Goal: Transaction & Acquisition: Download file/media

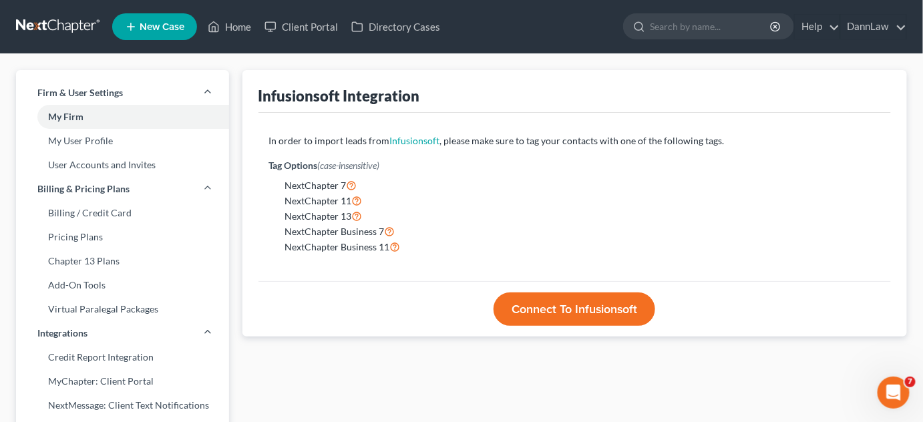
scroll to position [302, 0]
click at [112, 235] on link "Pricing Plans" at bounding box center [122, 237] width 213 height 24
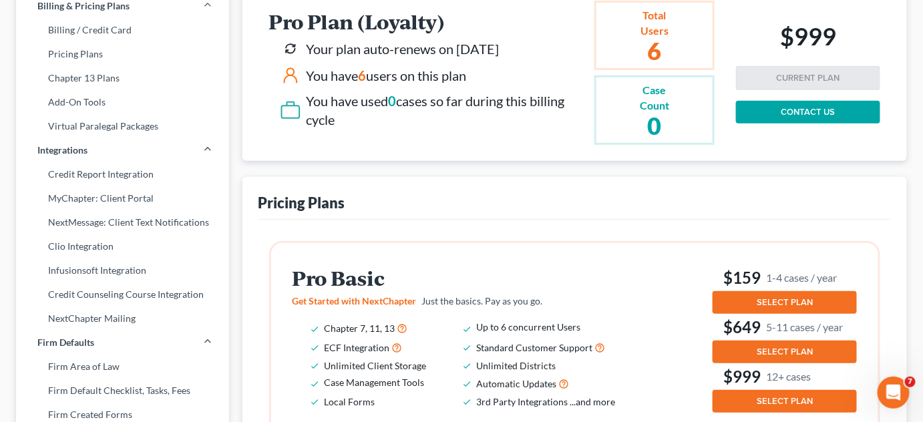
scroll to position [186, 0]
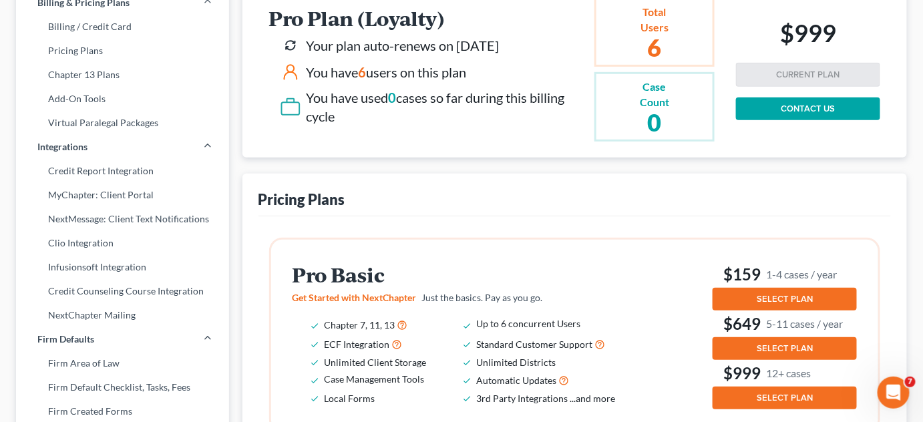
click at [894, 405] on div "Open Intercom Messenger" at bounding box center [893, 392] width 44 height 44
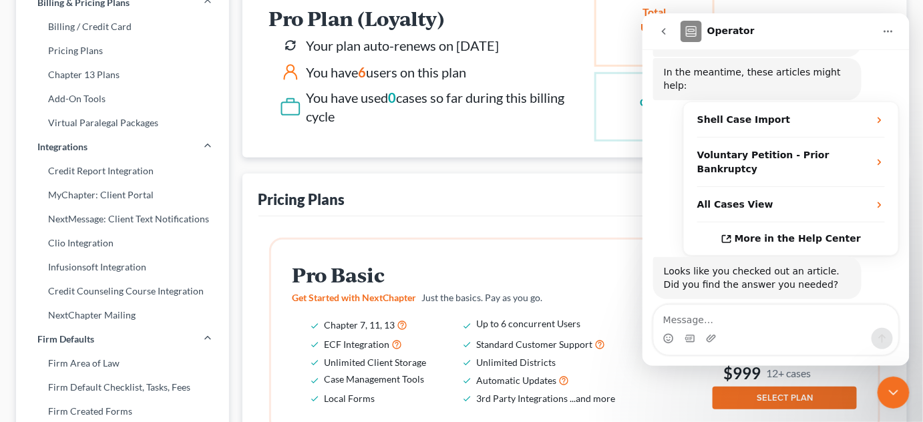
scroll to position [302, 0]
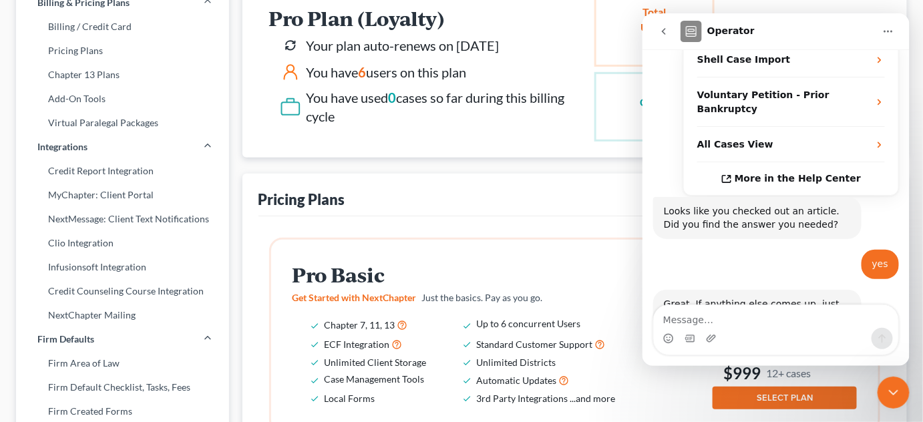
click at [781, 332] on div "Intercom messenger" at bounding box center [775, 337] width 244 height 21
click at [753, 311] on textarea "Message…" at bounding box center [775, 316] width 244 height 23
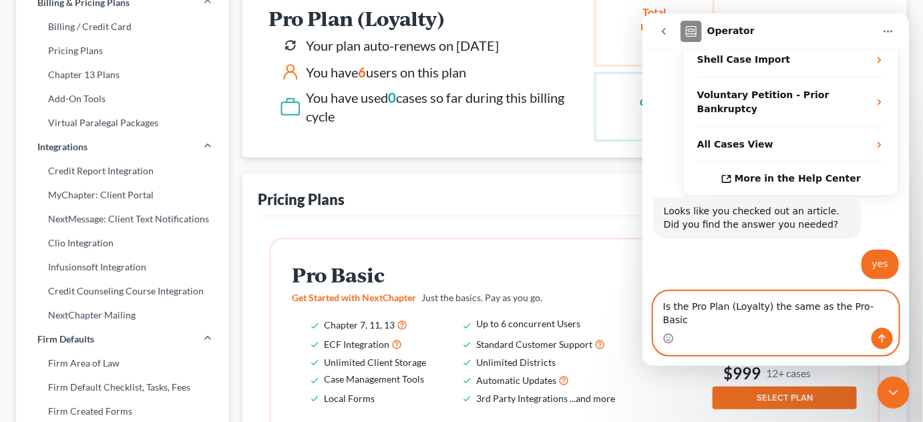
type textarea "Is the Pro Plan (Loyalty) the same as the Pro-Basic?"
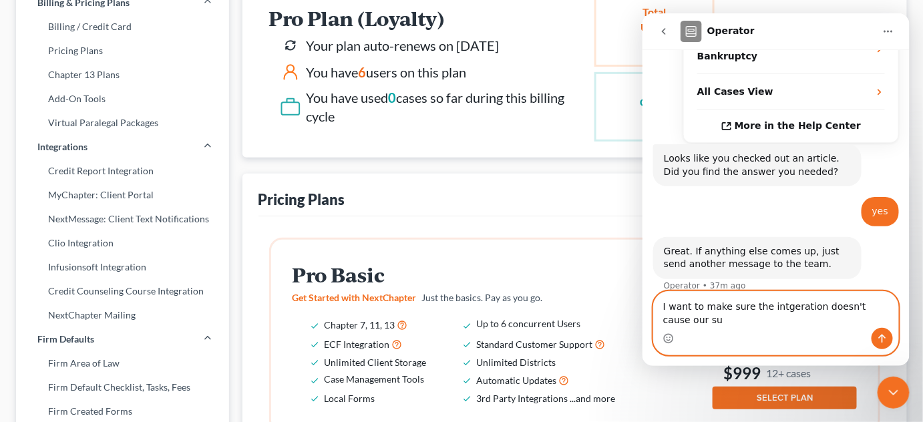
scroll to position [369, 0]
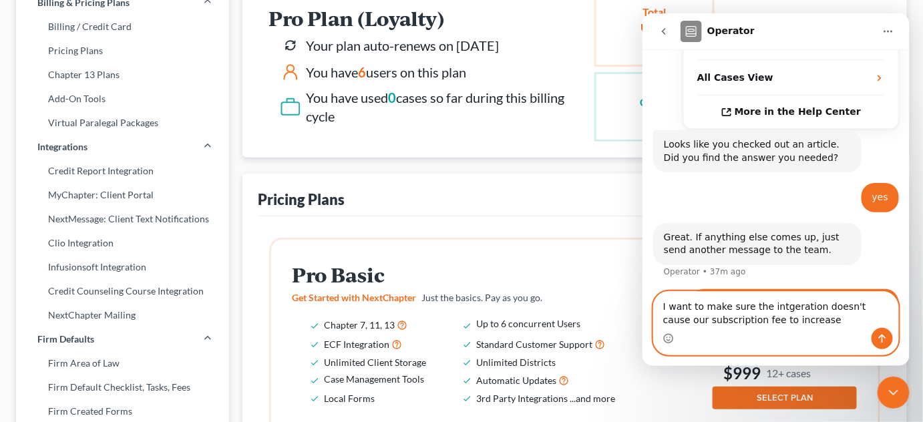
type textarea "I want to make sure the intgeration doesn't cause our subscription fee to incre…"
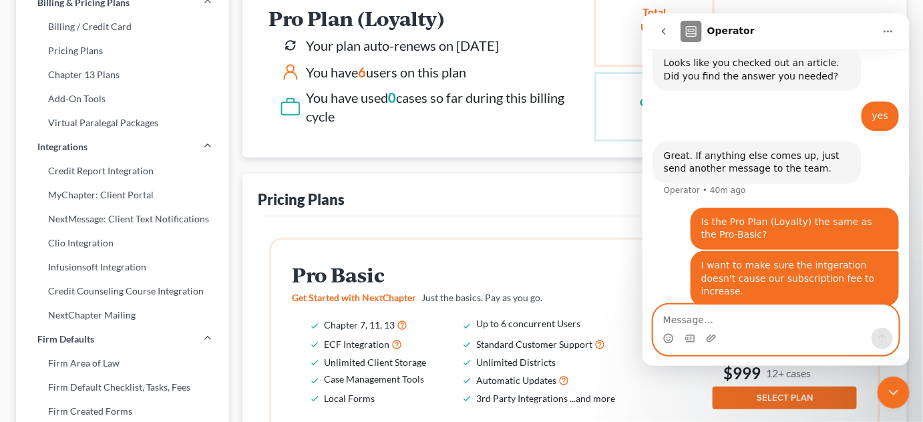
scroll to position [399, 0]
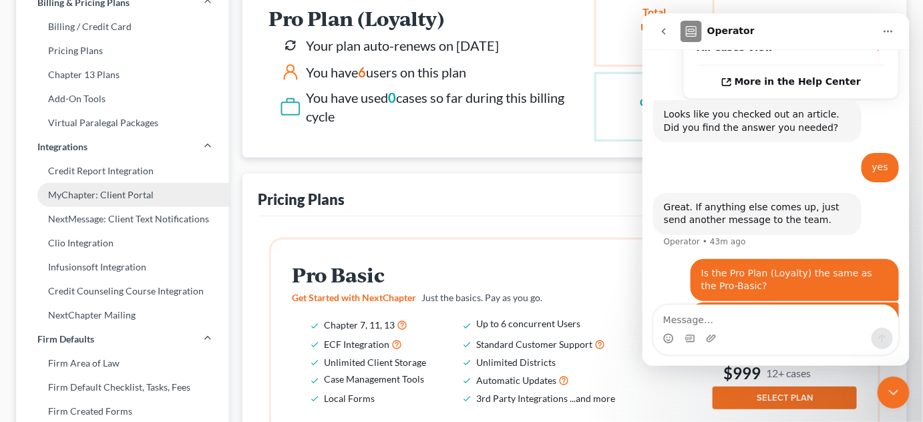
click at [136, 192] on link "MyChapter: Client Portal" at bounding box center [122, 195] width 213 height 24
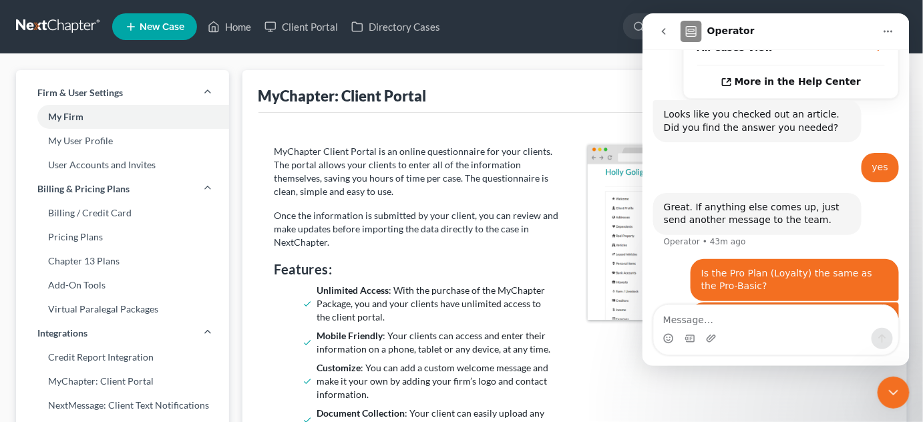
click at [386, 236] on p "Once the information is submitted by your client, you can review and make updat…" at bounding box center [417, 229] width 287 height 40
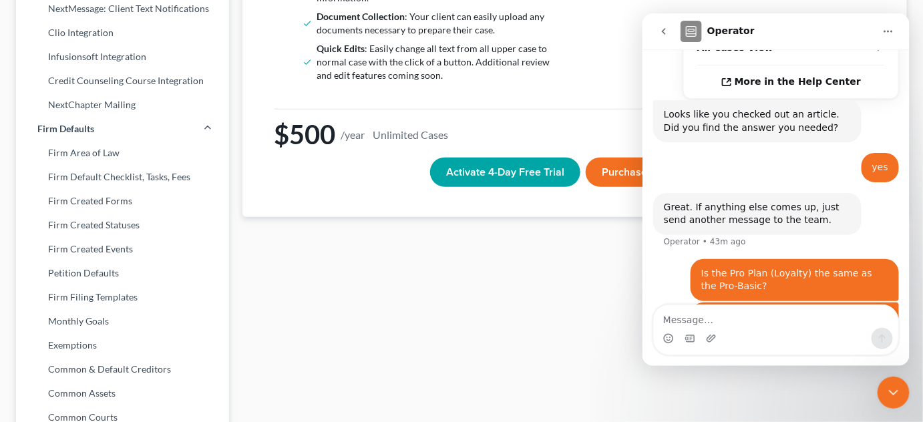
scroll to position [437, 0]
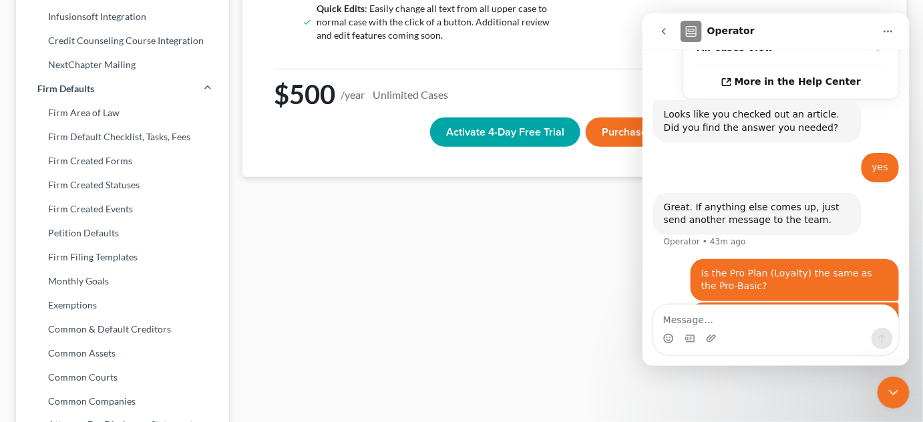
click at [663, 27] on icon "go back" at bounding box center [663, 30] width 11 height 11
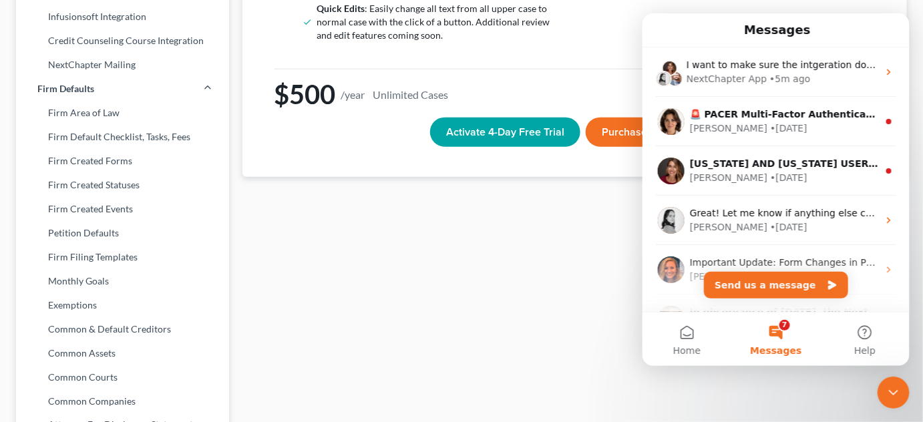
scroll to position [0, 0]
click at [894, 396] on icon "Close Intercom Messenger" at bounding box center [893, 392] width 16 height 16
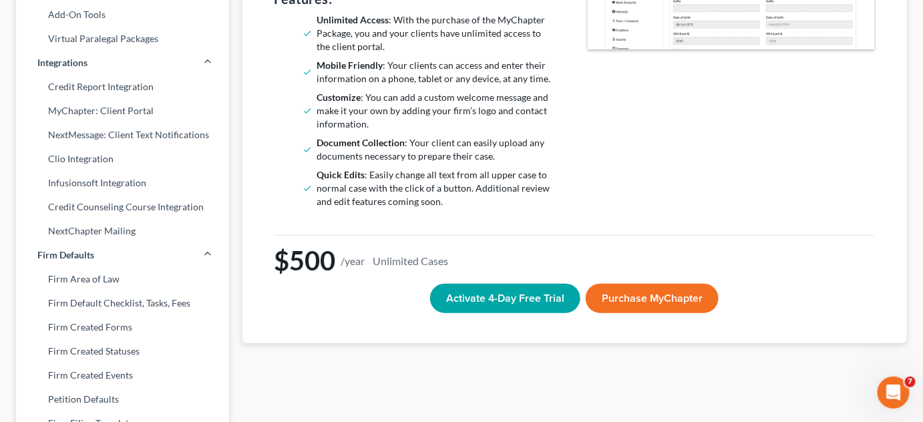
scroll to position [272, 0]
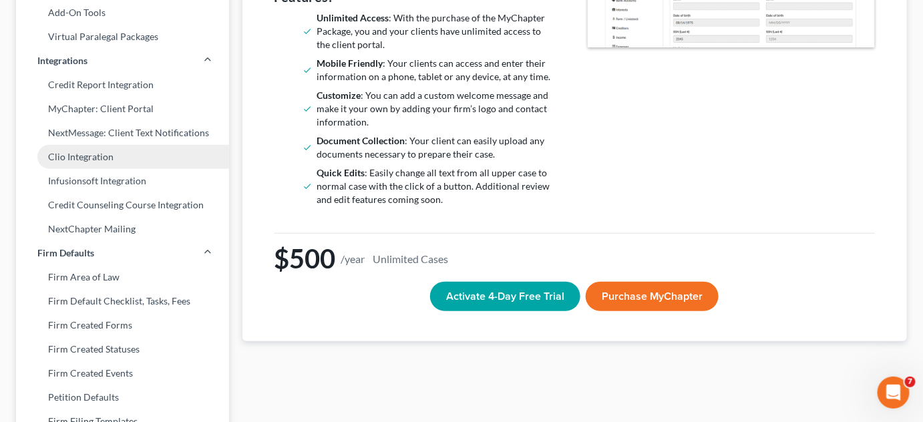
click at [84, 159] on link "Clio Integration" at bounding box center [122, 157] width 213 height 24
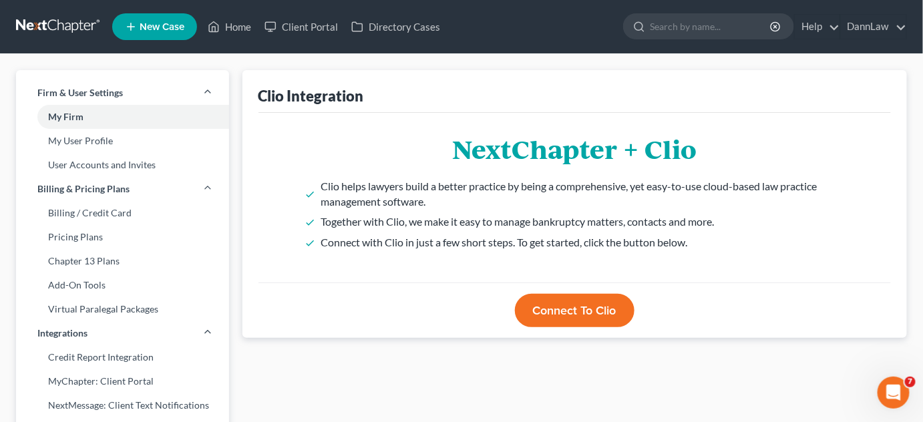
click at [612, 314] on button "Connect to Clio" at bounding box center [575, 310] width 120 height 33
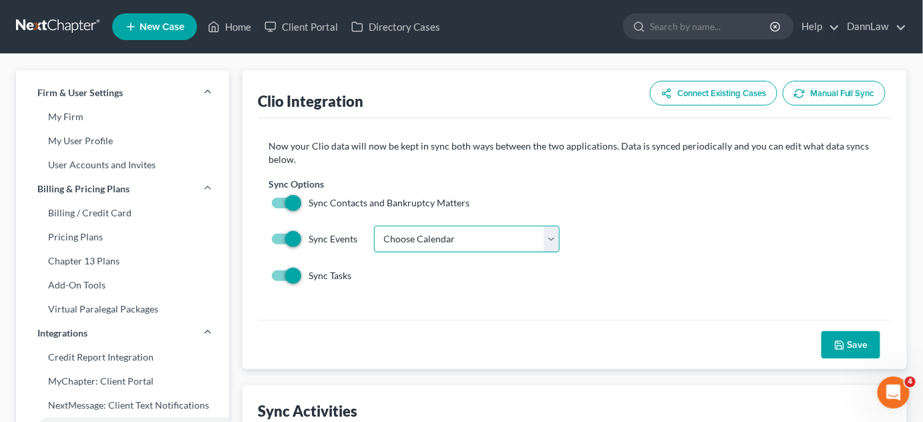
click at [401, 245] on select "Choose Calendar Firm [PERSON_NAME] [PERSON_NAME] [PERSON_NAME] [PERSON_NAME] [P…" at bounding box center [467, 239] width 186 height 27
click at [374, 226] on select "Choose Calendar Firm [PERSON_NAME] [PERSON_NAME] [PERSON_NAME] [PERSON_NAME] [P…" at bounding box center [467, 239] width 186 height 27
select select "51"
click at [840, 343] on icon "button" at bounding box center [839, 345] width 11 height 11
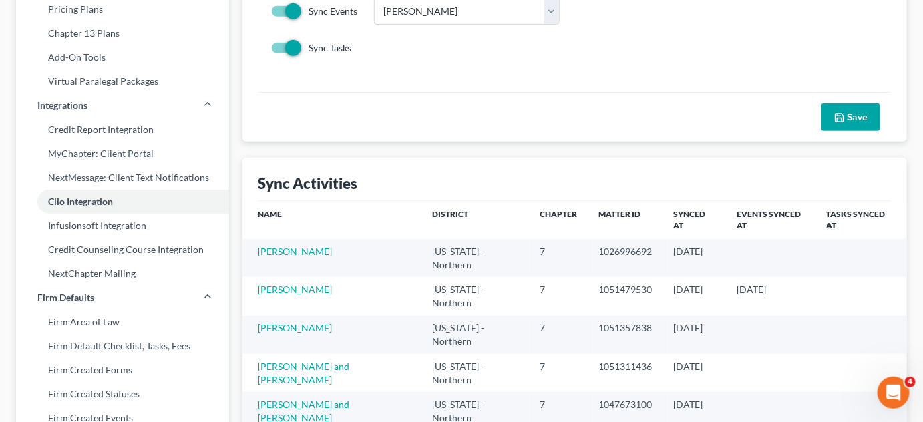
scroll to position [238, 0]
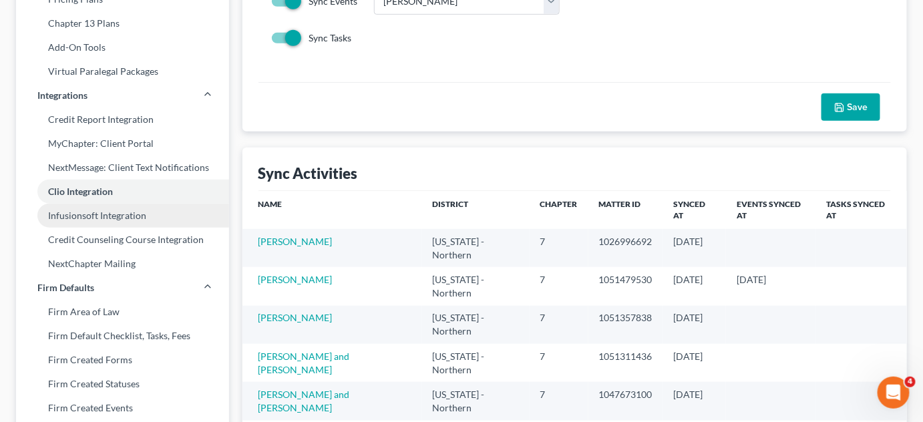
click at [95, 222] on link "Infusionsoft Integration" at bounding box center [122, 216] width 213 height 24
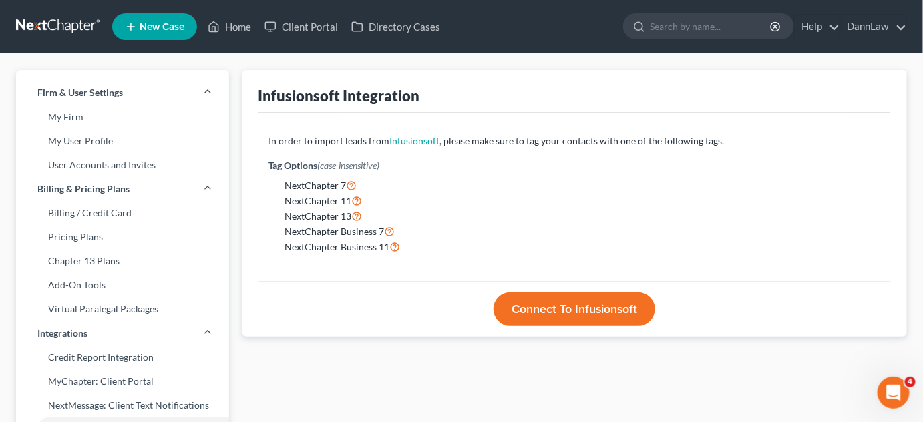
click at [894, 391] on icon "Open Intercom Messenger" at bounding box center [892, 392] width 9 height 11
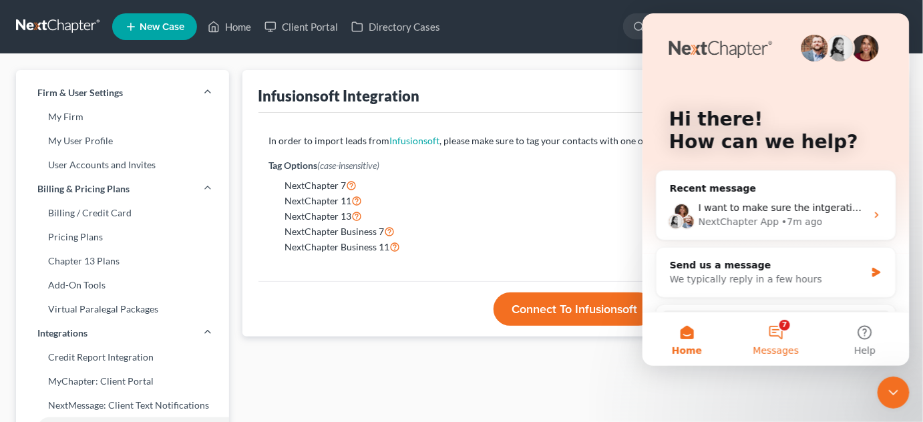
click at [777, 331] on button "7 Messages" at bounding box center [775, 338] width 89 height 53
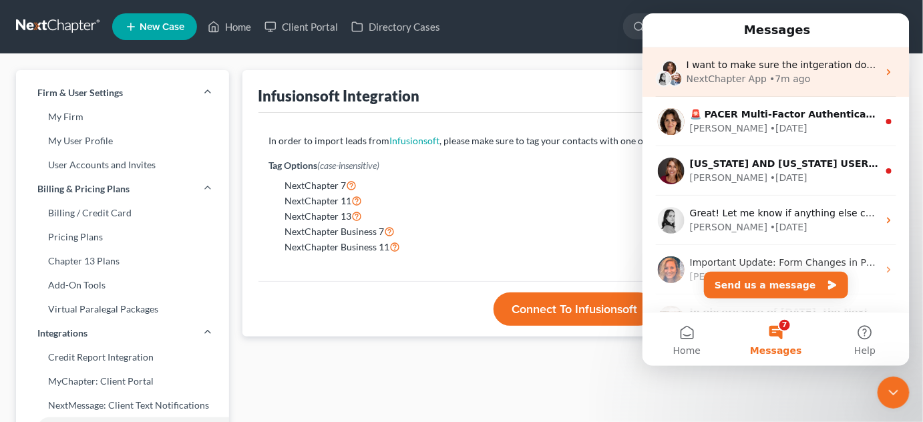
click at [779, 75] on div "• 7m ago" at bounding box center [789, 78] width 41 height 14
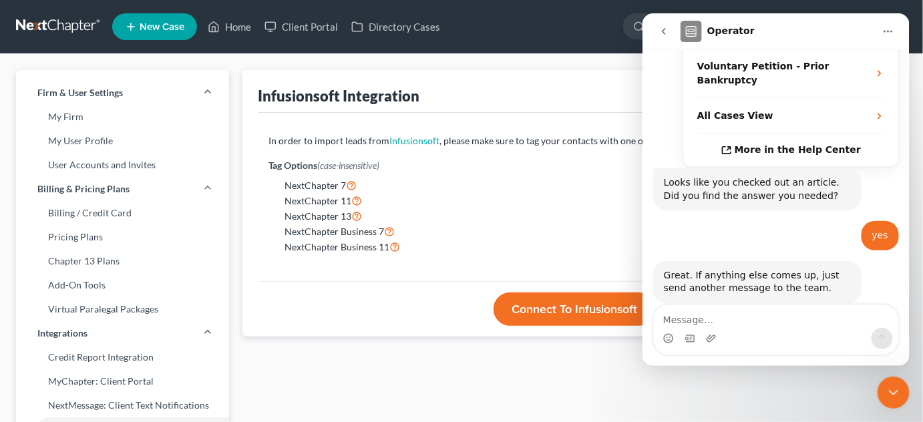
scroll to position [399, 0]
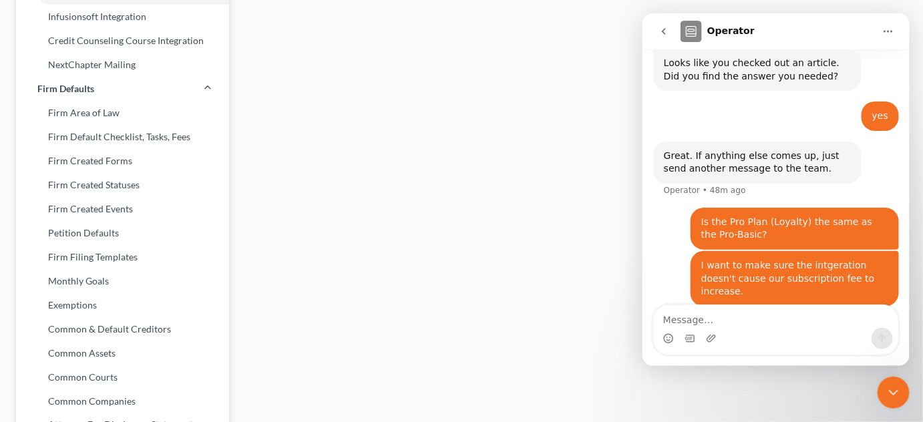
click at [536, 216] on div "Infusionsoft Integration In order to import leads from Infusionsoft , please ma…" at bounding box center [575, 72] width 679 height 879
click at [106, 260] on link "Firm Filing Templates" at bounding box center [122, 257] width 213 height 24
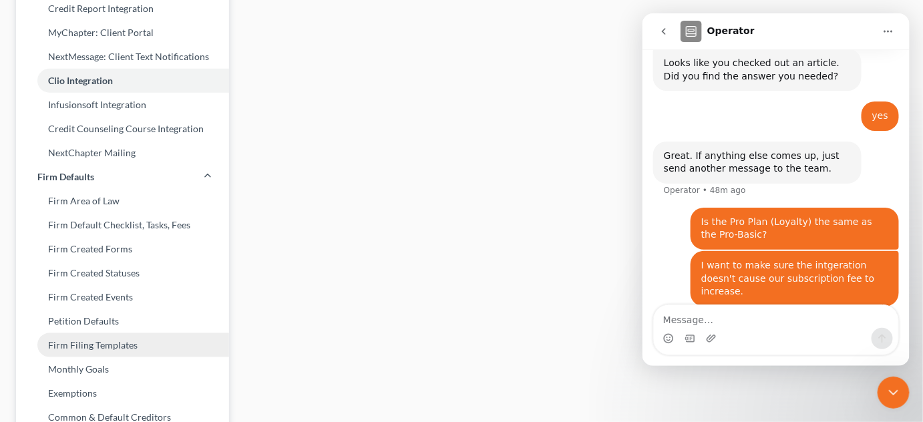
scroll to position [364, 0]
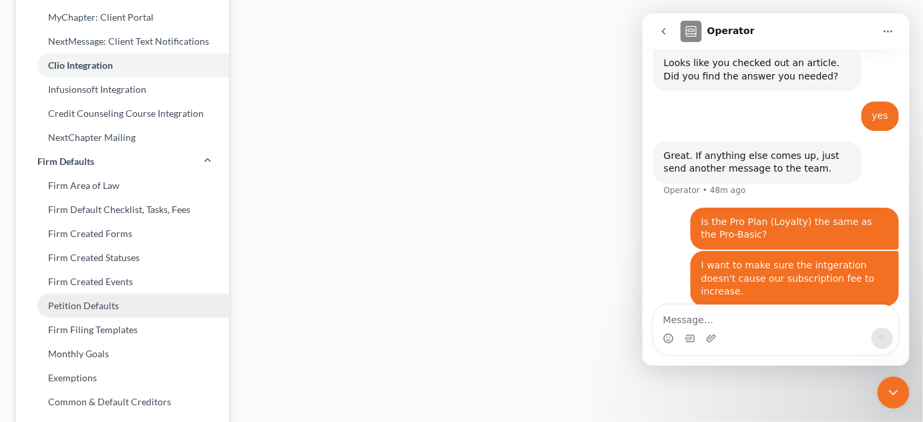
click at [112, 310] on link "Petition Defaults" at bounding box center [122, 306] width 213 height 24
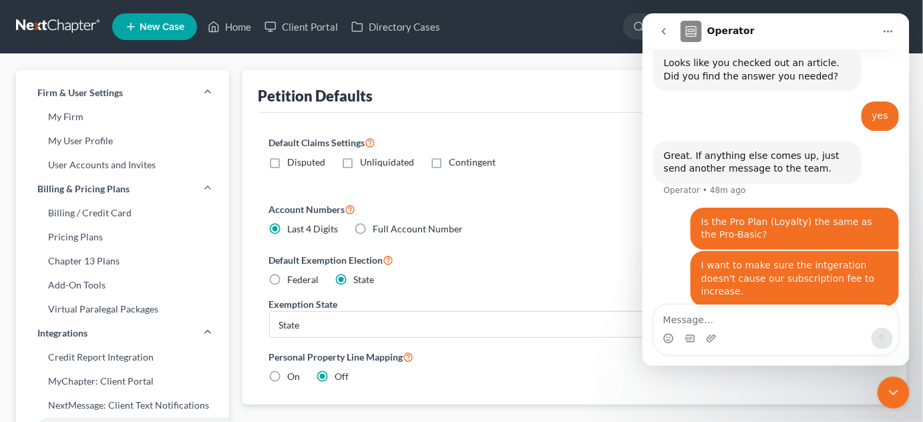
scroll to position [399, 0]
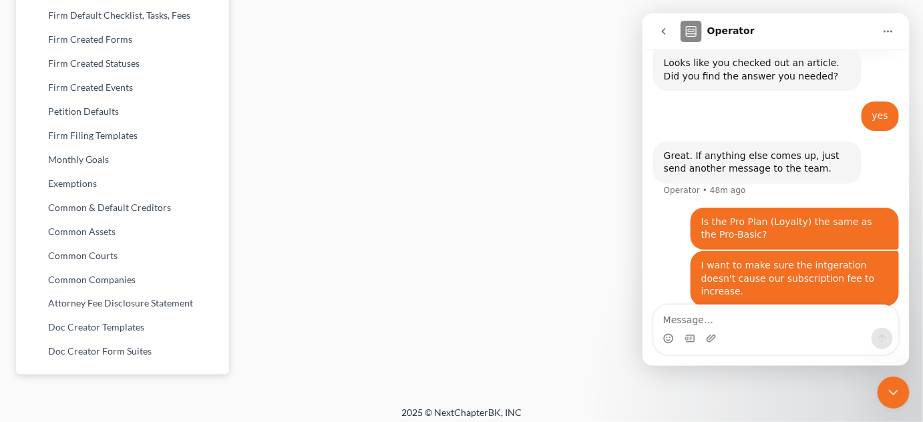
scroll to position [566, 0]
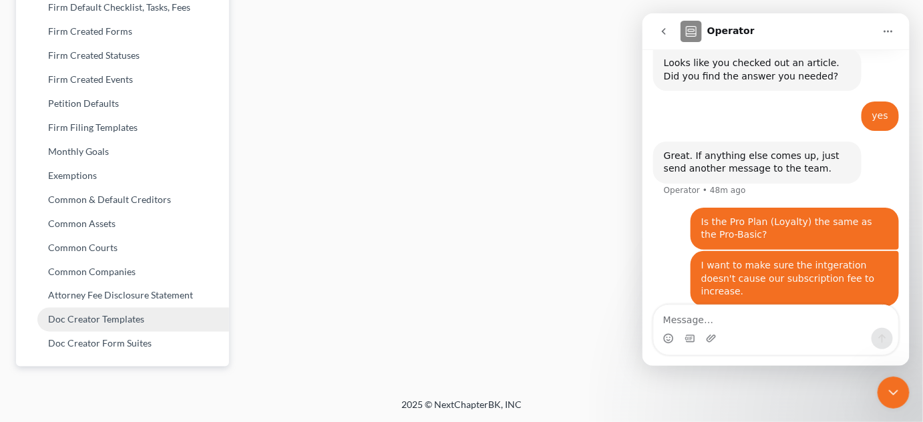
click at [105, 322] on link "Doc Creator Templates" at bounding box center [122, 320] width 213 height 24
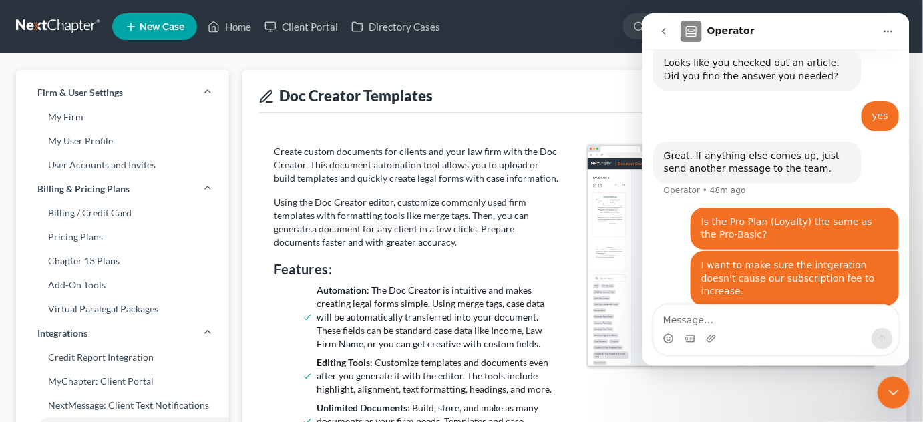
click at [405, 286] on li "Automation : The Doc Creator is intuitive and makes creating legal forms simple…" at bounding box center [436, 317] width 239 height 67
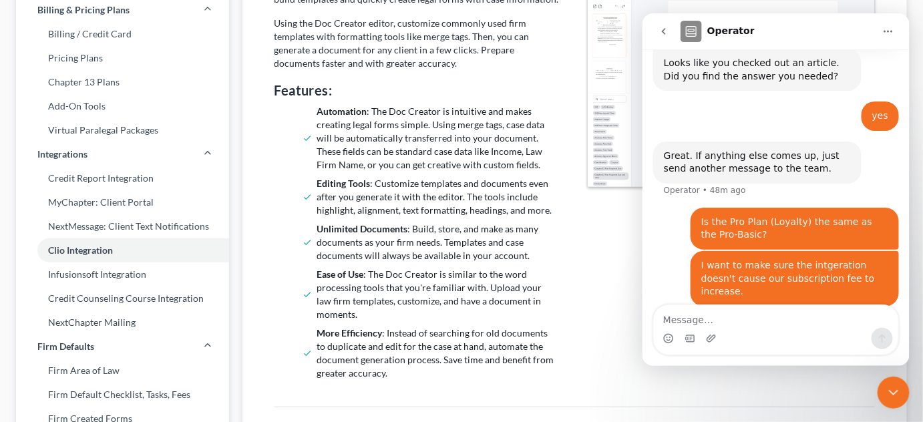
scroll to position [146, 0]
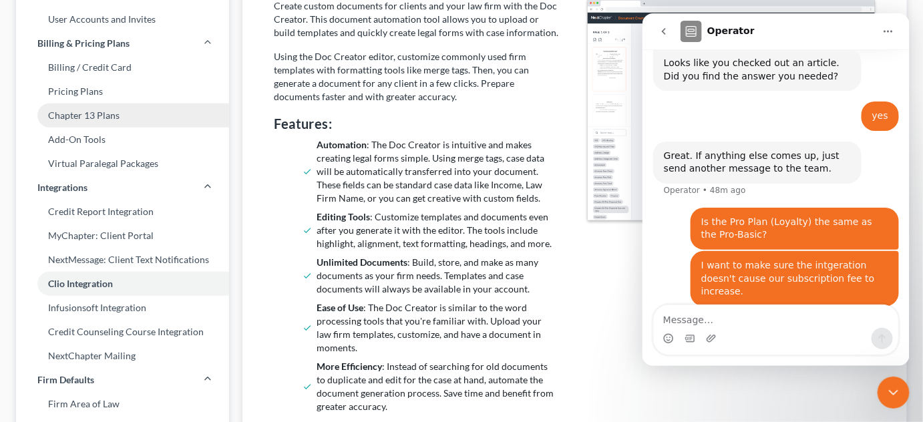
click at [105, 119] on link "Chapter 13 Plans" at bounding box center [122, 116] width 213 height 24
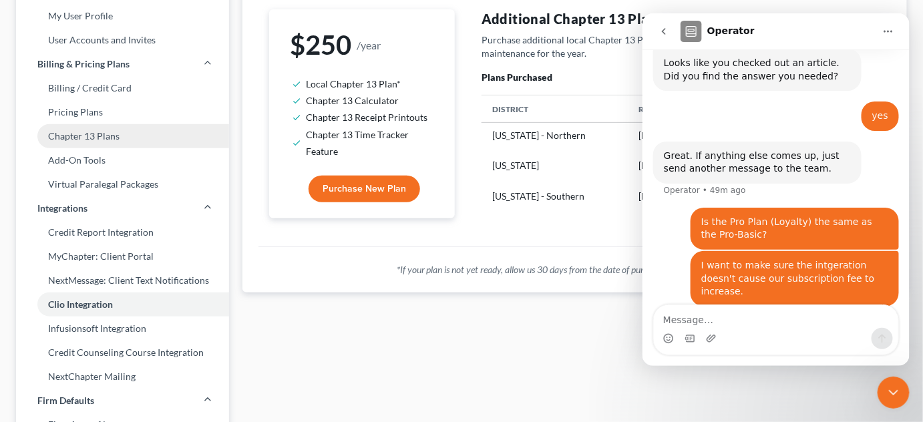
scroll to position [146, 0]
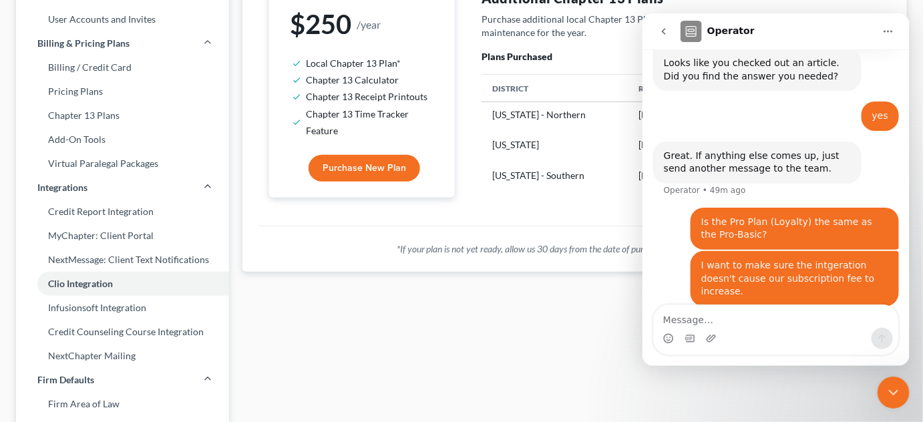
click at [894, 393] on icon "Close Intercom Messenger" at bounding box center [892, 391] width 9 height 5
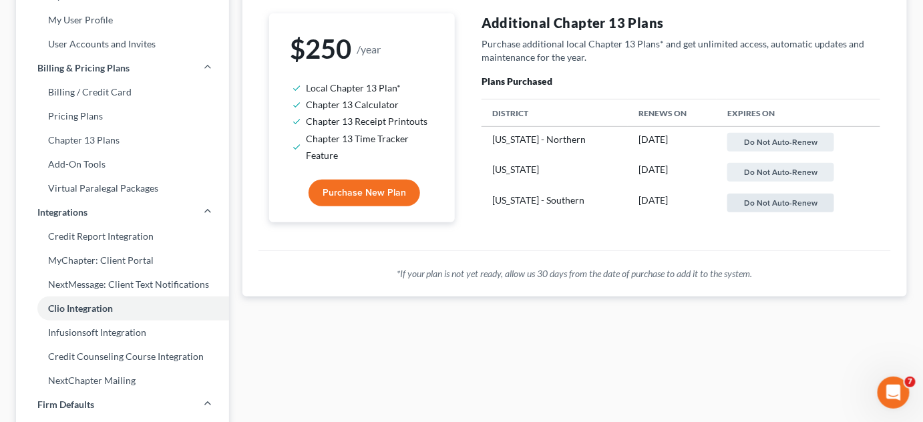
scroll to position [48, 0]
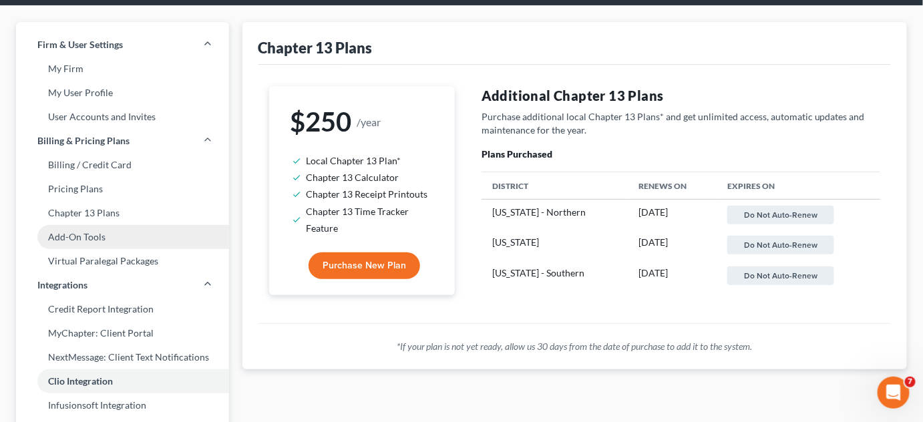
click at [96, 237] on link "Add-On Tools" at bounding box center [122, 237] width 213 height 24
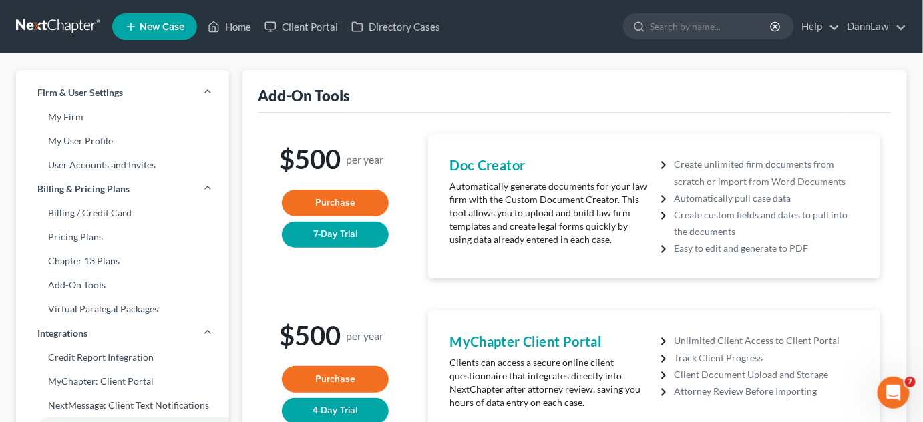
click at [435, 90] on div "Add-On Tools" at bounding box center [574, 91] width 633 height 43
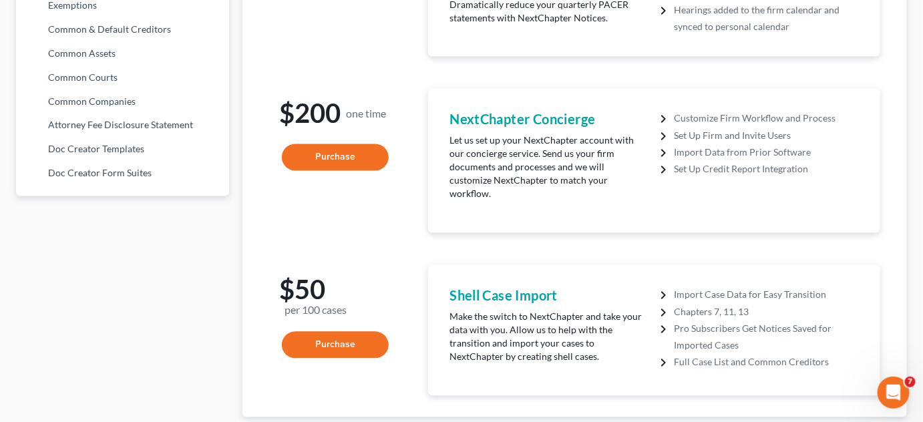
scroll to position [734, 0]
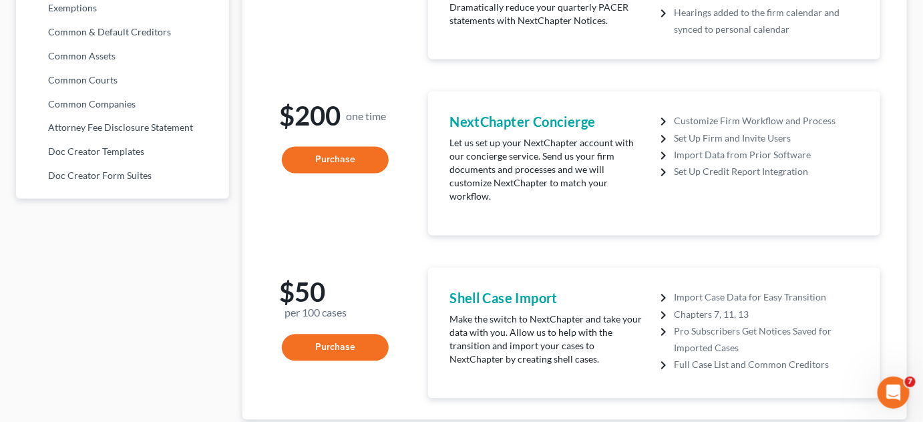
click at [896, 390] on icon "Open Intercom Messenger" at bounding box center [893, 392] width 22 height 22
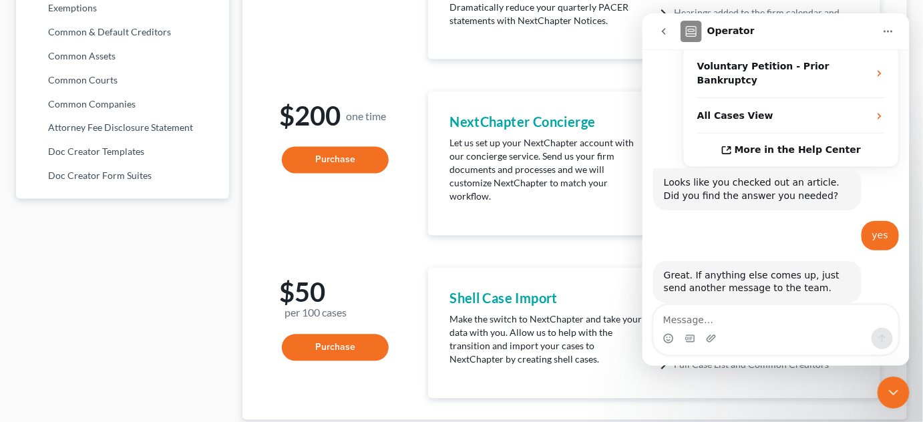
scroll to position [399, 0]
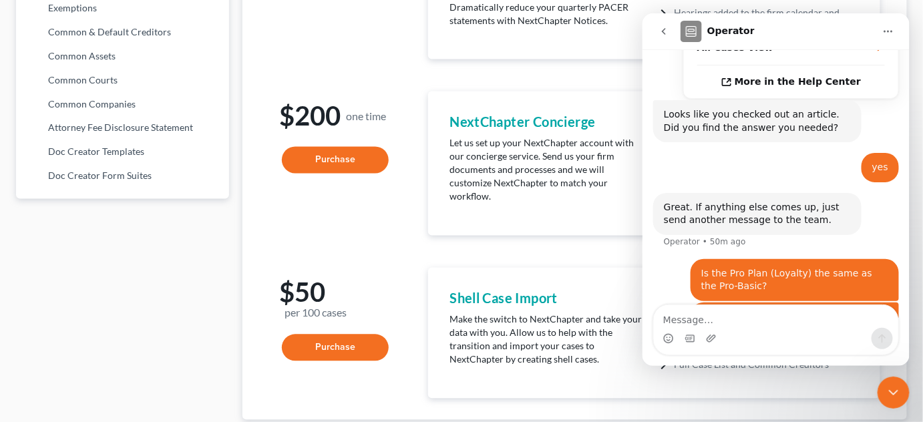
click at [896, 390] on icon "Close Intercom Messenger" at bounding box center [892, 391] width 9 height 5
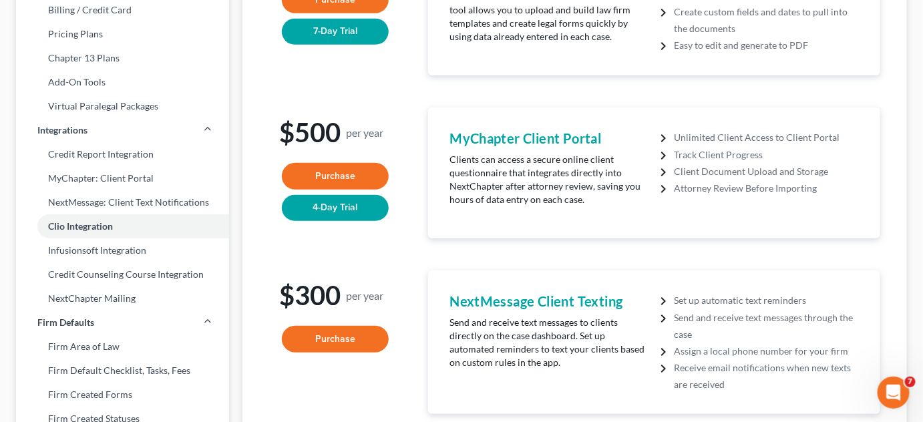
scroll to position [228, 0]
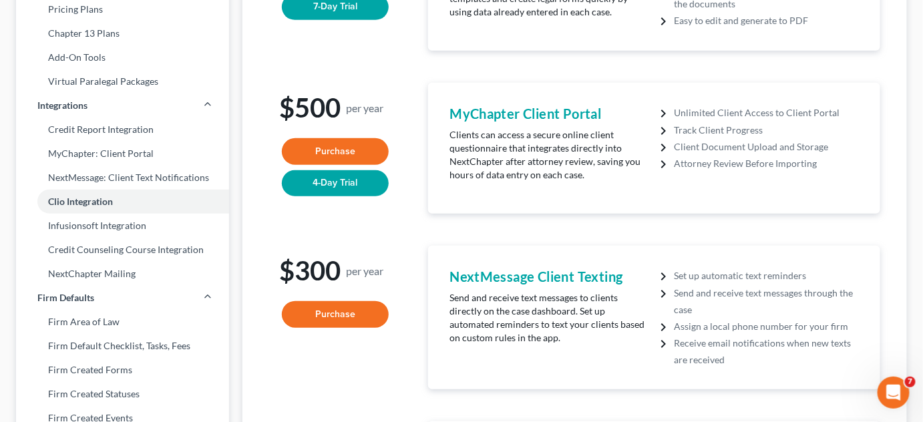
click at [902, 391] on icon "Open Intercom Messenger" at bounding box center [893, 392] width 22 height 22
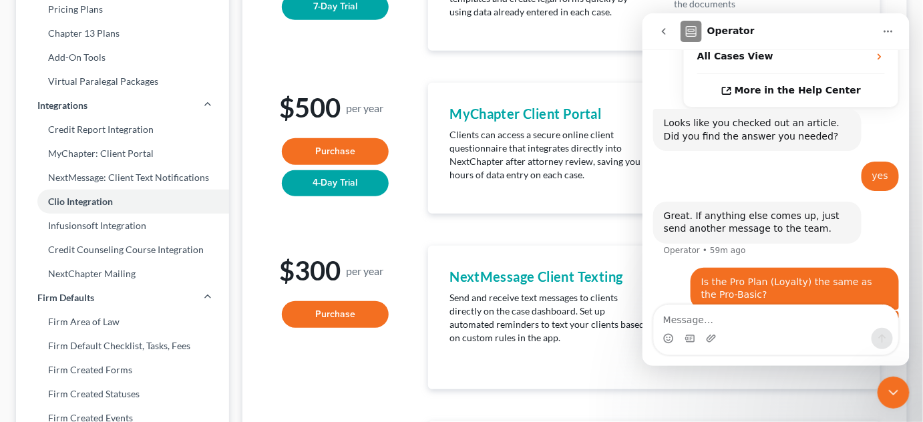
scroll to position [399, 0]
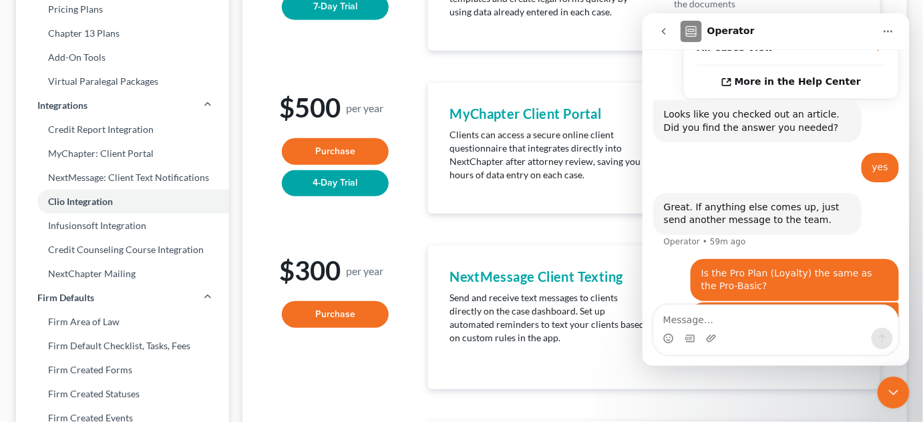
click at [309, 77] on div "$500 per year Purchase 7-Day Trial Doc Creator Automatically generate documents…" at bounding box center [575, 406] width 612 height 998
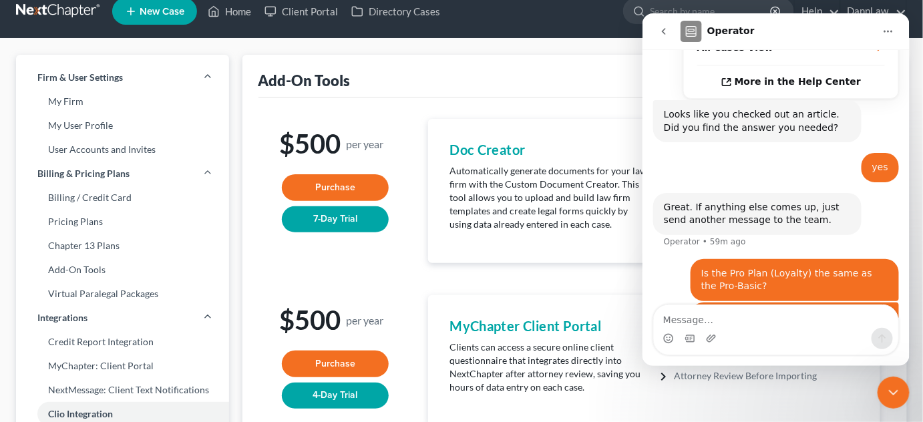
scroll to position [0, 0]
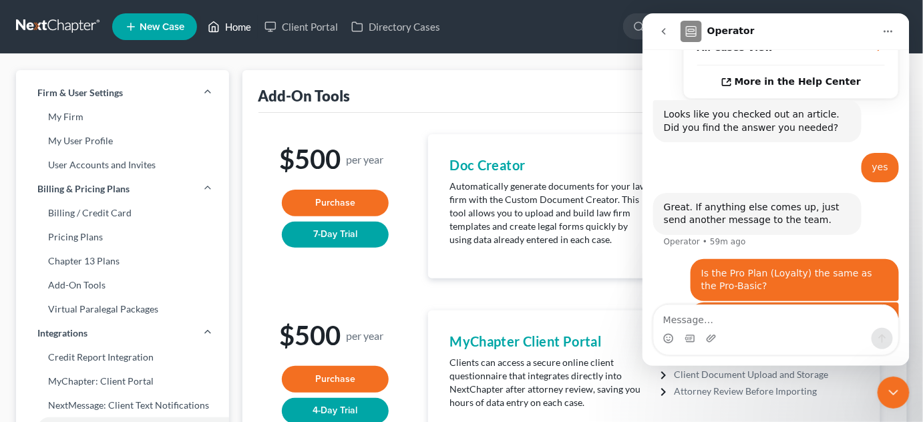
click at [244, 33] on link "Home" at bounding box center [229, 27] width 57 height 24
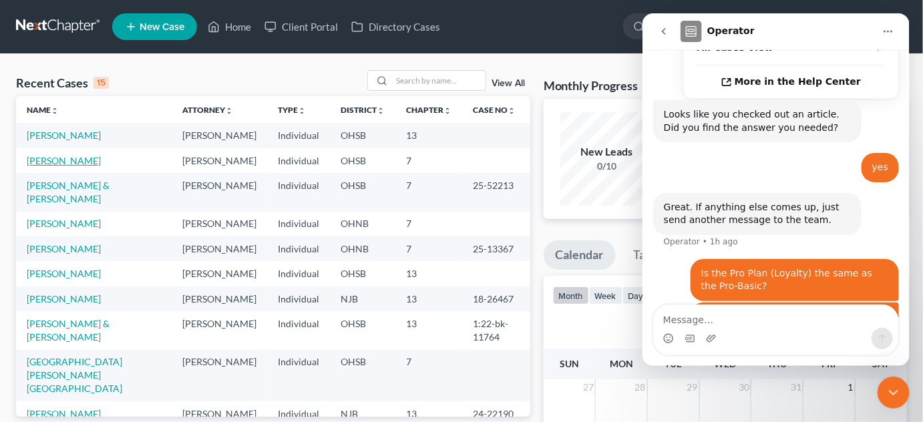
click at [37, 160] on link "[PERSON_NAME]" at bounding box center [64, 160] width 74 height 11
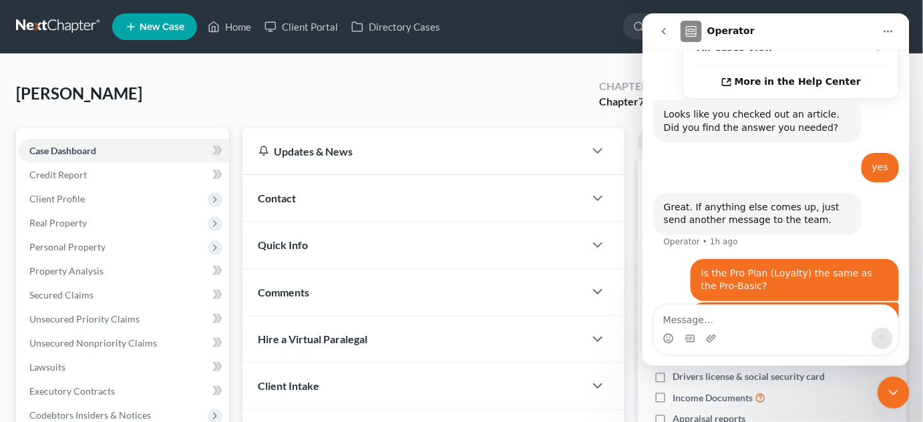
click at [890, 31] on icon "Home" at bounding box center [888, 31] width 9 height 2
click at [461, 91] on div "[PERSON_NAME] Upgraded Chapter Chapter 7 Status Lead District OHSB Preview" at bounding box center [461, 99] width 891 height 58
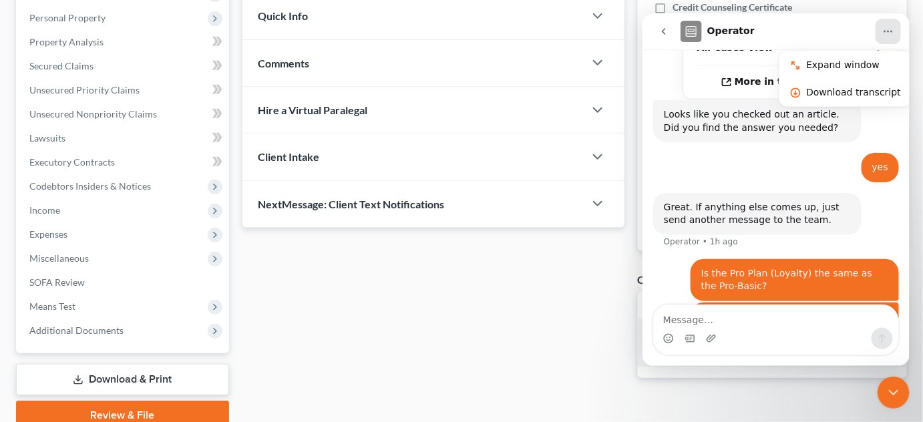
scroll to position [287, 0]
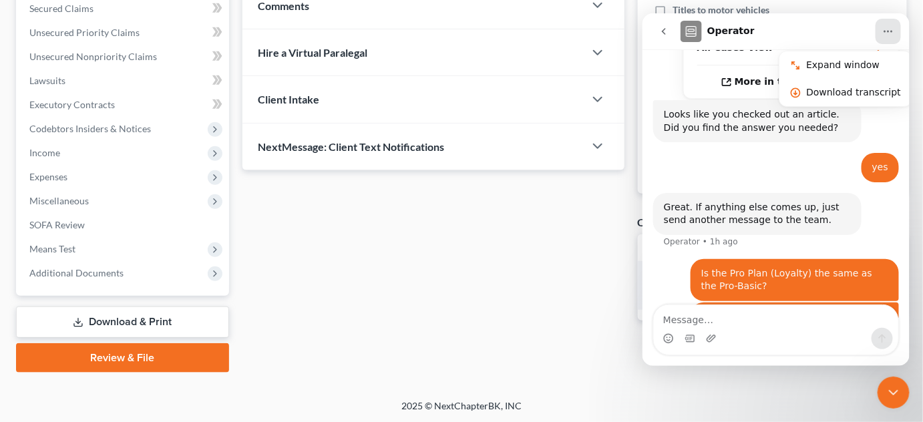
click at [177, 318] on link "Download & Print" at bounding box center [122, 322] width 213 height 31
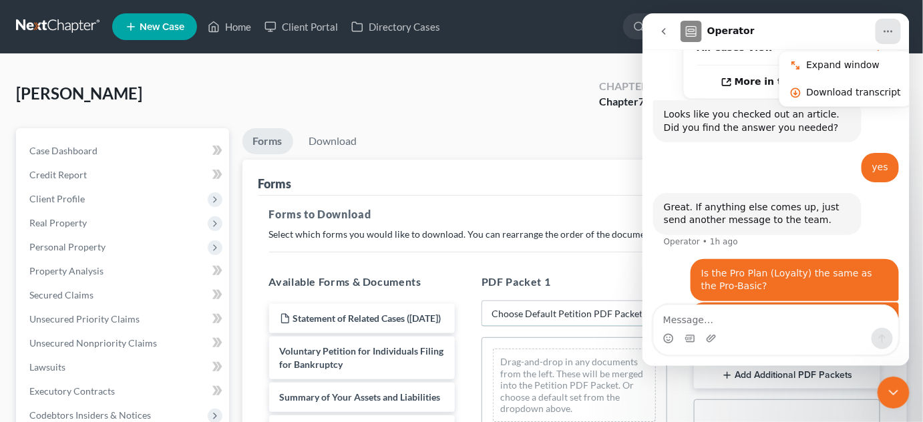
click at [588, 315] on select "Choose Default Petition PDF Packet Complete Bankruptcy Petition (all forms and …" at bounding box center [575, 314] width 186 height 27
select select "0"
click at [482, 301] on select "Choose Default Petition PDF Packet Complete Bankruptcy Petition (all forms and …" at bounding box center [575, 314] width 186 height 27
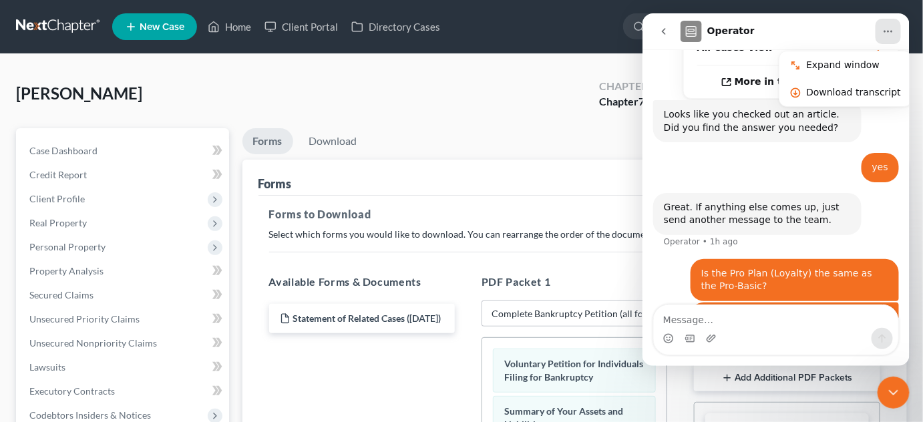
click at [887, 36] on button "Home" at bounding box center [887, 30] width 25 height 25
click at [901, 392] on div "Close Intercom Messenger" at bounding box center [893, 392] width 32 height 32
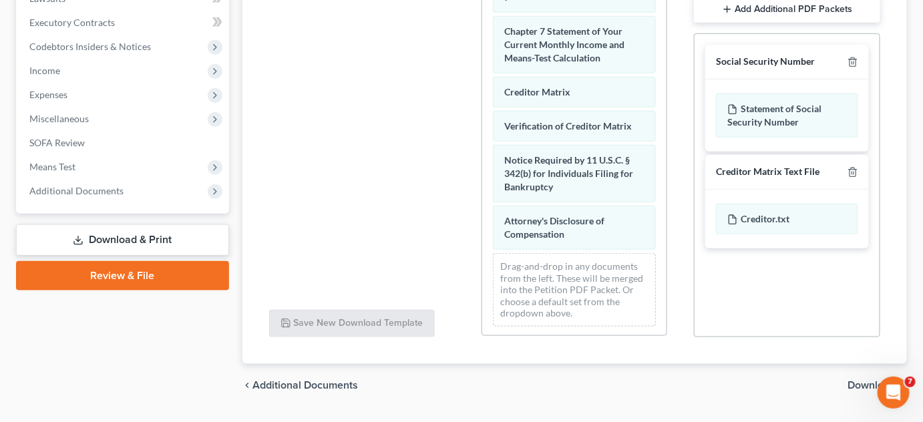
scroll to position [588, 0]
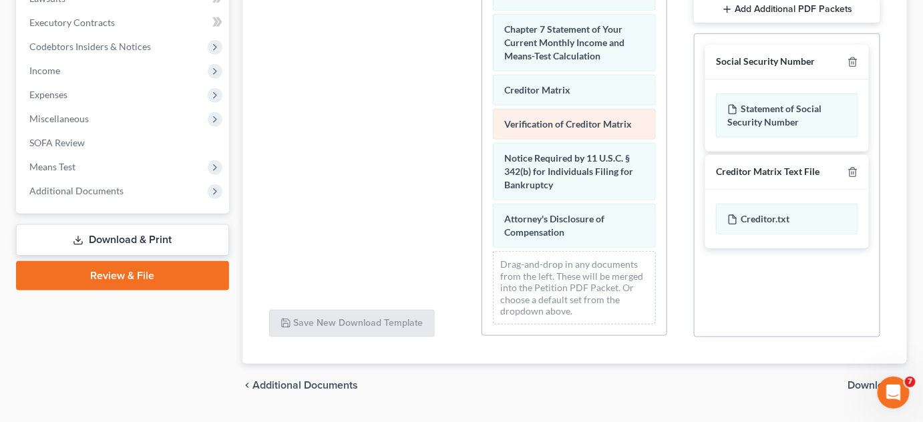
click at [582, 126] on span "Verification of Creditor Matrix" at bounding box center [568, 123] width 128 height 11
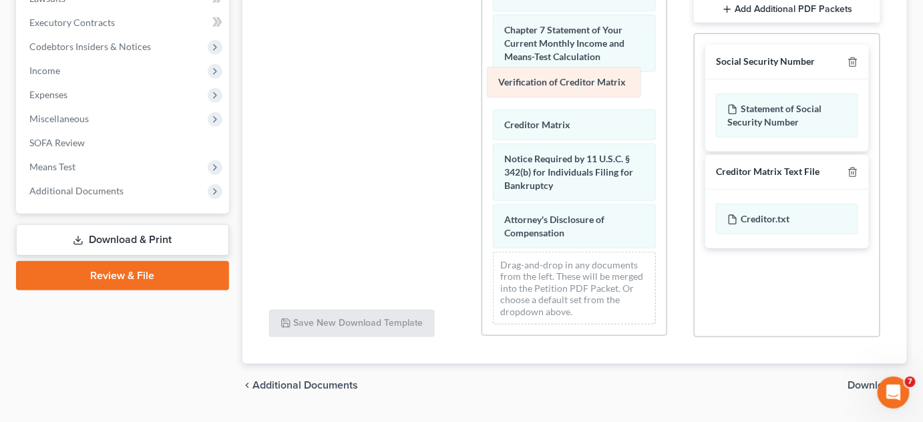
drag, startPoint x: 570, startPoint y: 124, endPoint x: 564, endPoint y: 81, distance: 43.2
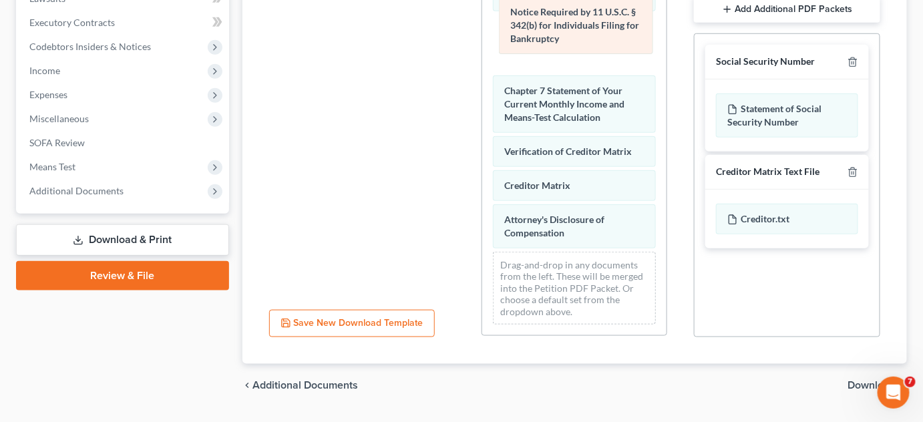
drag, startPoint x: 569, startPoint y: 176, endPoint x: 575, endPoint y: 30, distance: 146.4
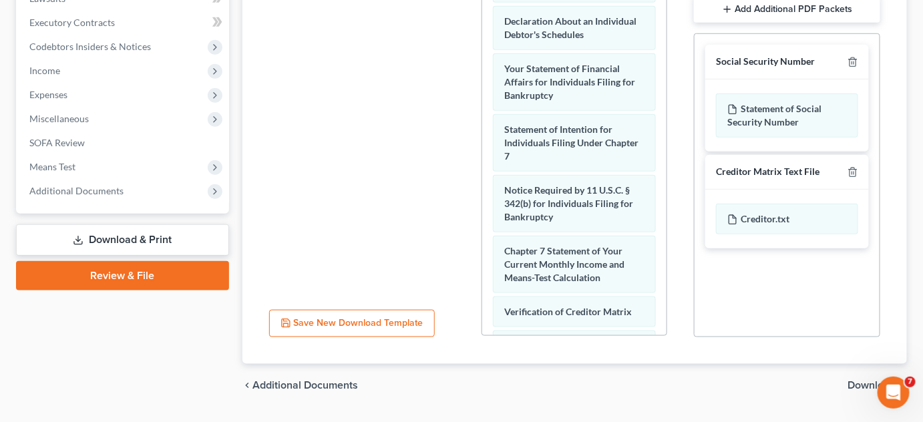
scroll to position [390, 0]
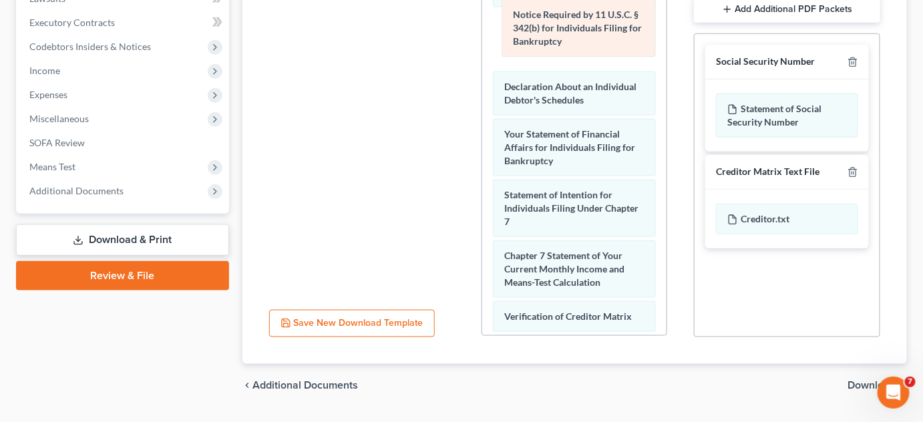
drag, startPoint x: 605, startPoint y: 245, endPoint x: 614, endPoint y: 31, distance: 213.9
click at [614, 31] on div "Notice Required by 11 U.S.C. § 342(b) for Individuals Filing for Bankruptcy Vol…" at bounding box center [574, 39] width 184 height 921
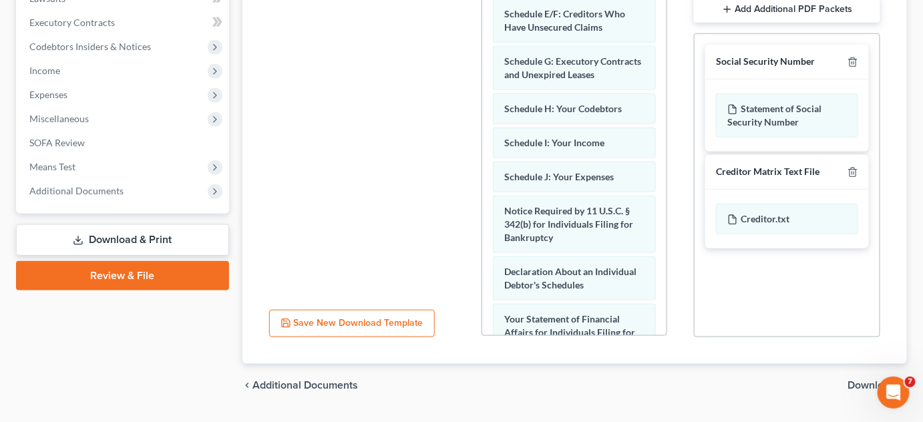
scroll to position [164, 0]
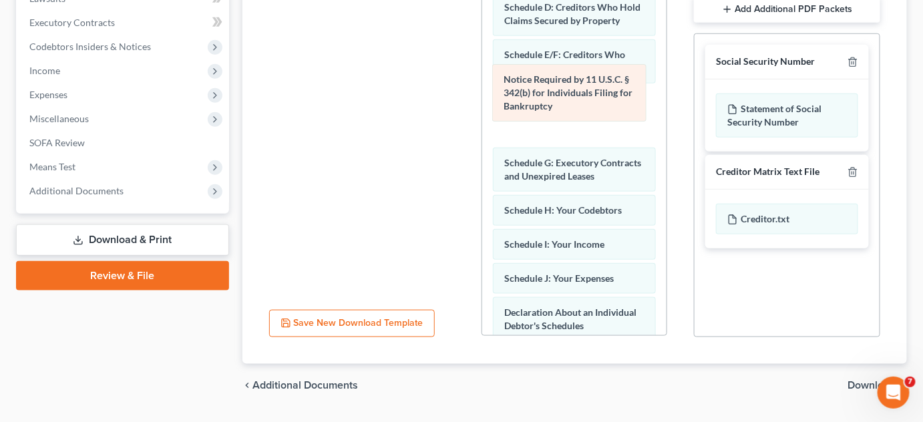
drag, startPoint x: 599, startPoint y: 293, endPoint x: 598, endPoint y: 86, distance: 207.0
click at [598, 86] on div "Notice Required by 11 U.S.C. § 342(b) for Individuals Filing for Bankruptcy Vol…" at bounding box center [574, 265] width 184 height 921
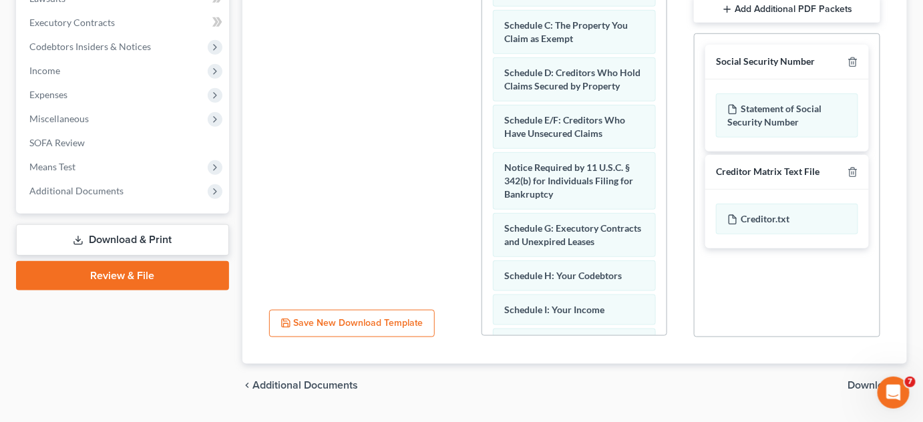
scroll to position [72, 0]
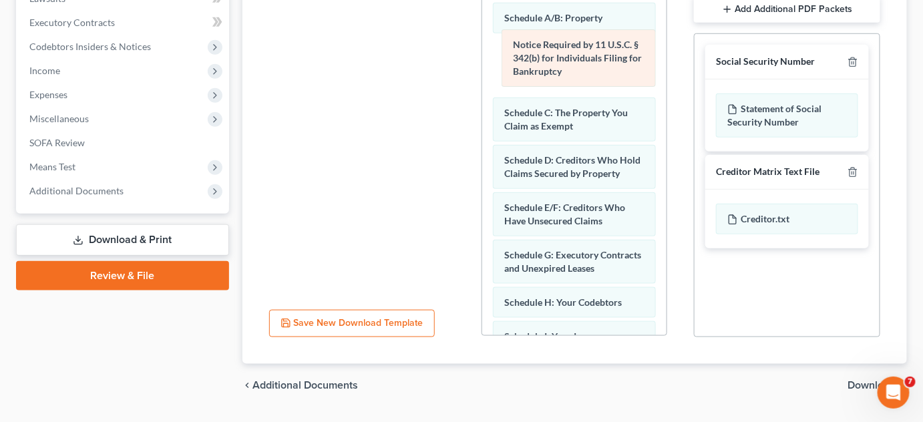
drag, startPoint x: 593, startPoint y: 231, endPoint x: 602, endPoint y: 59, distance: 172.5
click at [602, 59] on div "Notice Required by 11 U.S.C. § 342(b) for Individuals Filing for Bankruptcy Vol…" at bounding box center [574, 357] width 184 height 921
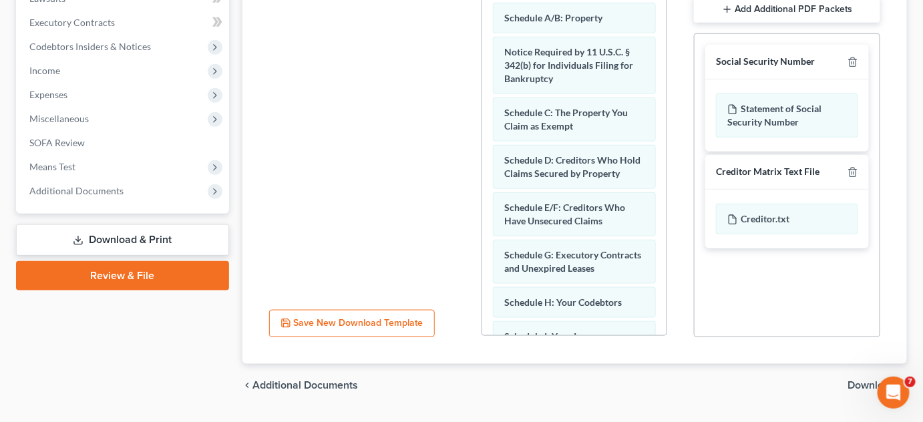
scroll to position [0, 0]
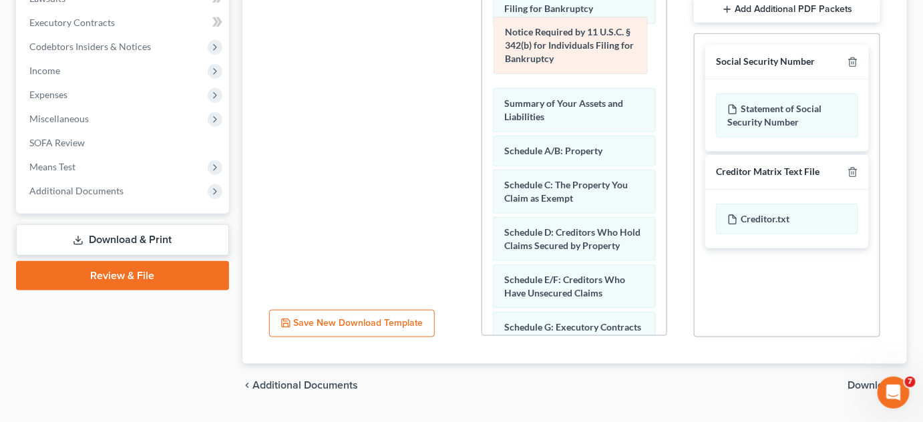
drag, startPoint x: 596, startPoint y: 142, endPoint x: 597, endPoint y: 40, distance: 102.2
click at [597, 40] on div "Notice Required by 11 U.S.C. § 342(b) for Individuals Filing for Bankruptcy Vol…" at bounding box center [574, 429] width 184 height 921
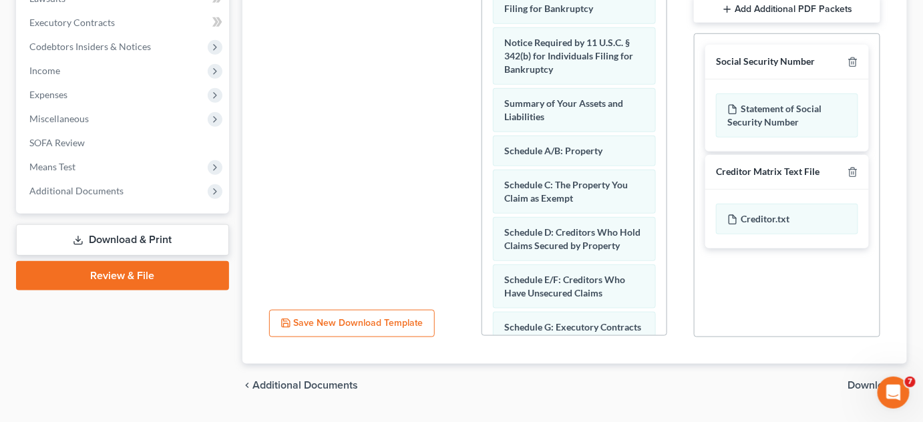
click at [860, 385] on span "Download" at bounding box center [872, 385] width 48 height 11
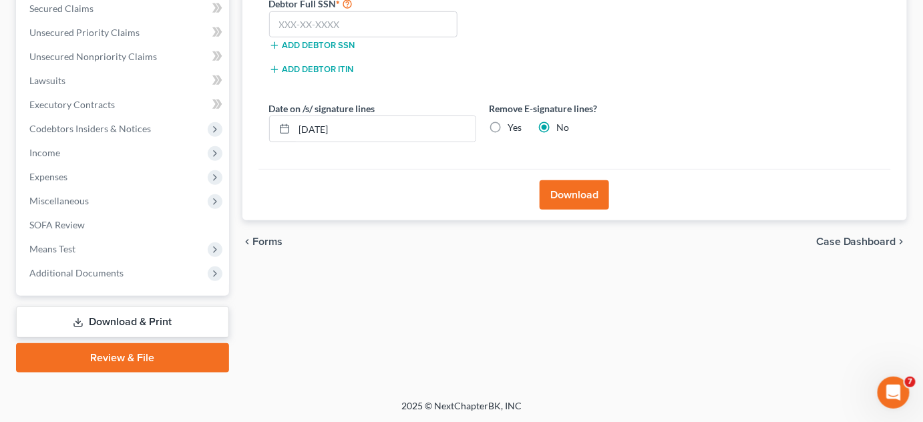
click at [508, 124] on label "Yes" at bounding box center [515, 127] width 14 height 13
click at [514, 124] on input "Yes" at bounding box center [518, 125] width 9 height 9
radio input "true"
radio input "false"
drag, startPoint x: 435, startPoint y: 131, endPoint x: 0, endPoint y: 178, distance: 437.3
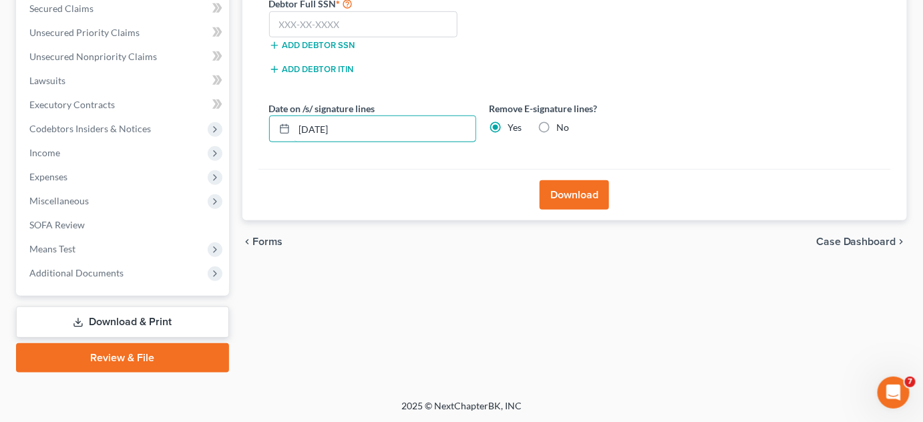
click at [0, 178] on div "[PERSON_NAME] Upgraded Chapter Chapter 7 Status Lead District OHSB Preview Peti…" at bounding box center [461, 84] width 923 height 632
click at [297, 24] on input "text" at bounding box center [363, 24] width 189 height 27
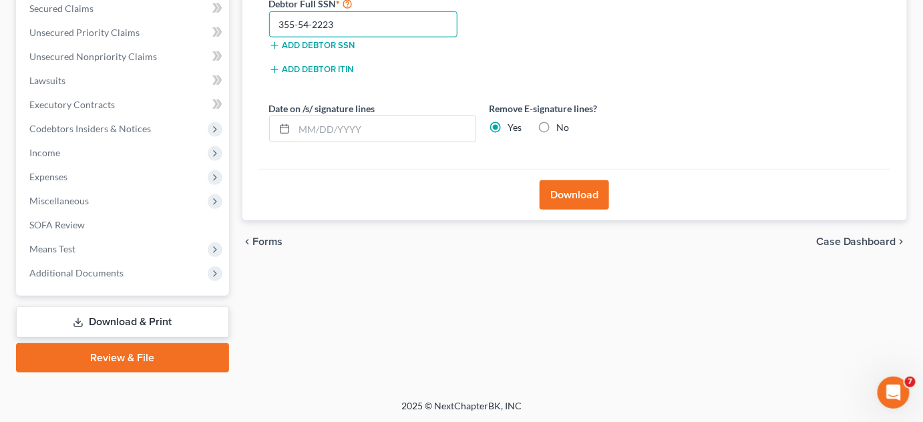
type input "355-54-2223"
click at [580, 192] on button "Download" at bounding box center [574, 194] width 69 height 29
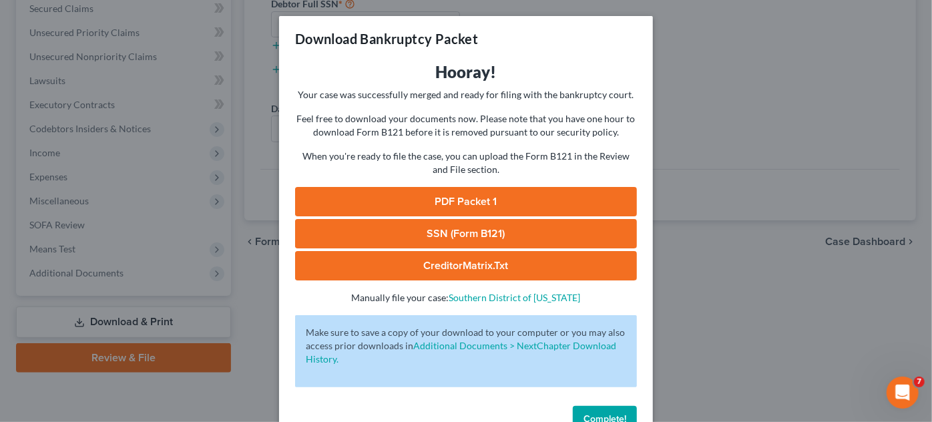
click at [580, 192] on link "PDF Packet 1" at bounding box center [466, 201] width 342 height 29
click at [593, 417] on span "Complete!" at bounding box center [605, 418] width 43 height 11
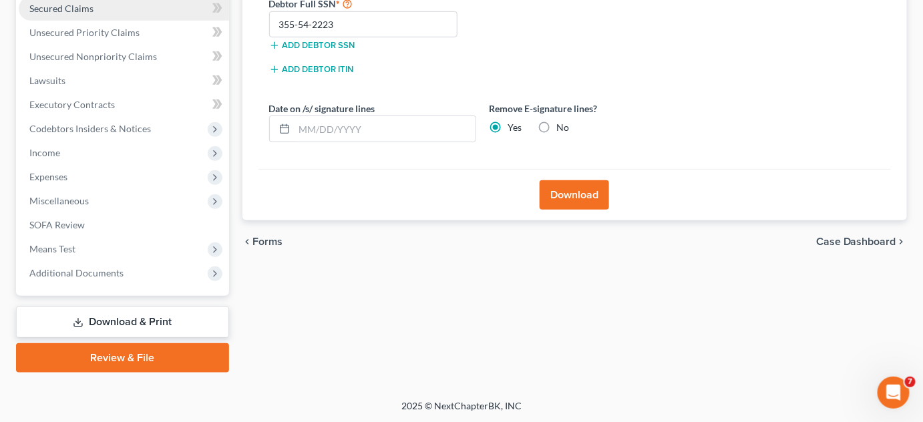
scroll to position [450, 0]
click at [887, 391] on icon "Open Intercom Messenger" at bounding box center [893, 392] width 22 height 22
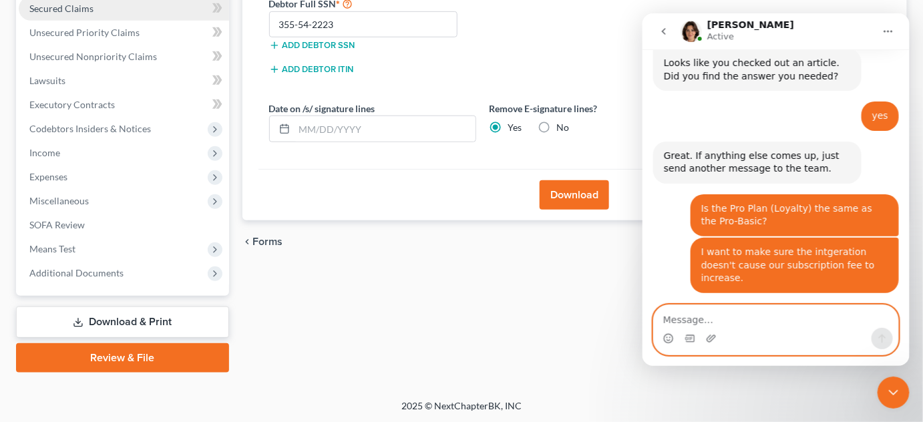
scroll to position [550, 0]
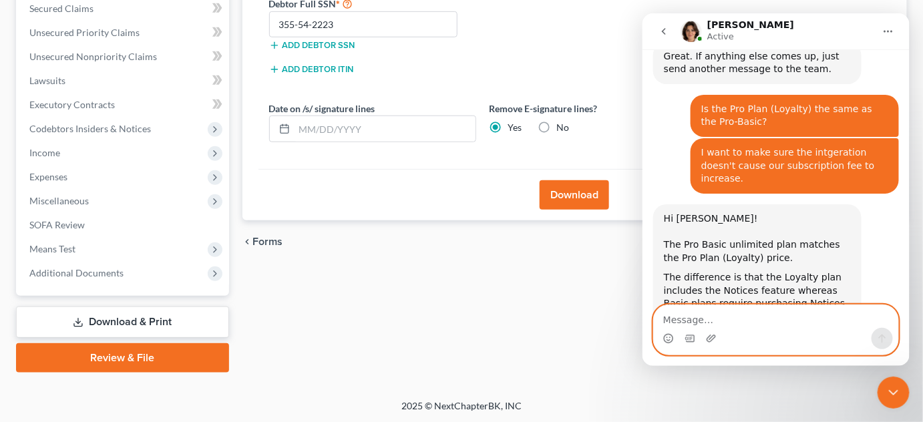
click at [735, 325] on textarea "Message…" at bounding box center [775, 316] width 244 height 23
click at [735, 325] on textarea "So" at bounding box center [775, 316] width 244 height 23
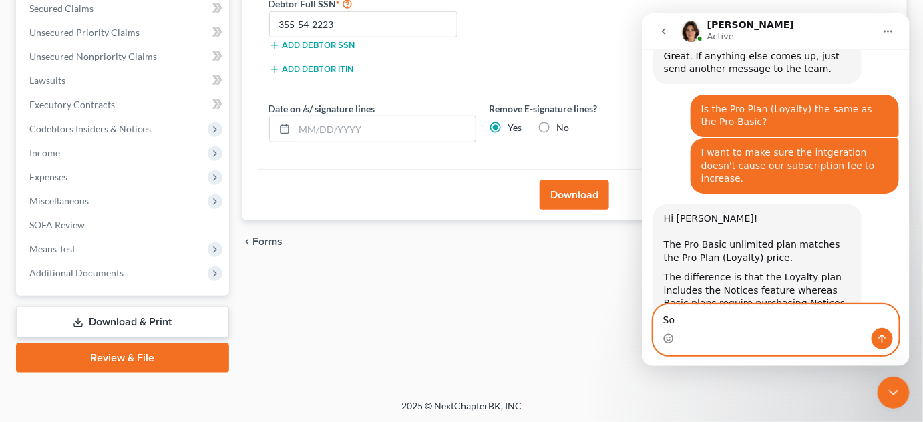
click at [735, 325] on textarea "So" at bounding box center [775, 316] width 244 height 23
type textarea "S"
type textarea "Thank you."
